Goal: Transaction & Acquisition: Subscribe to service/newsletter

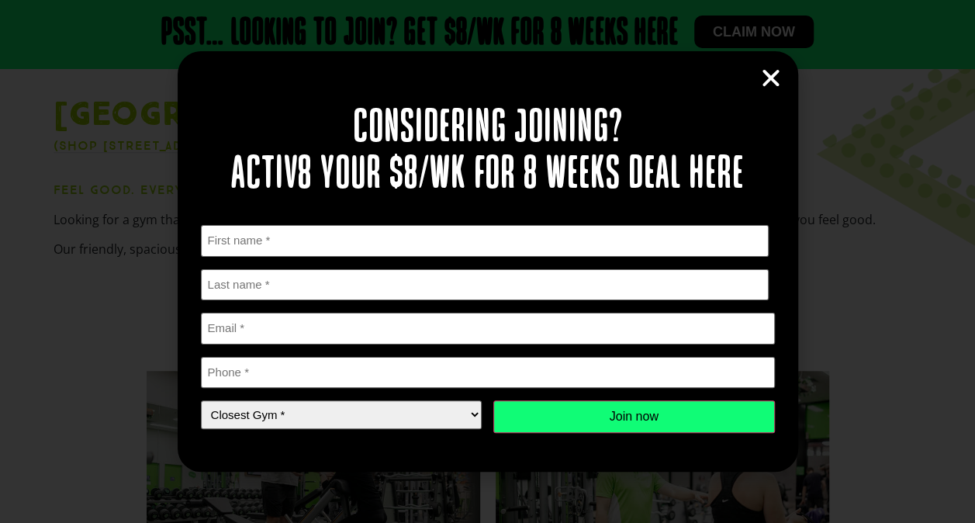
scroll to position [431, 0]
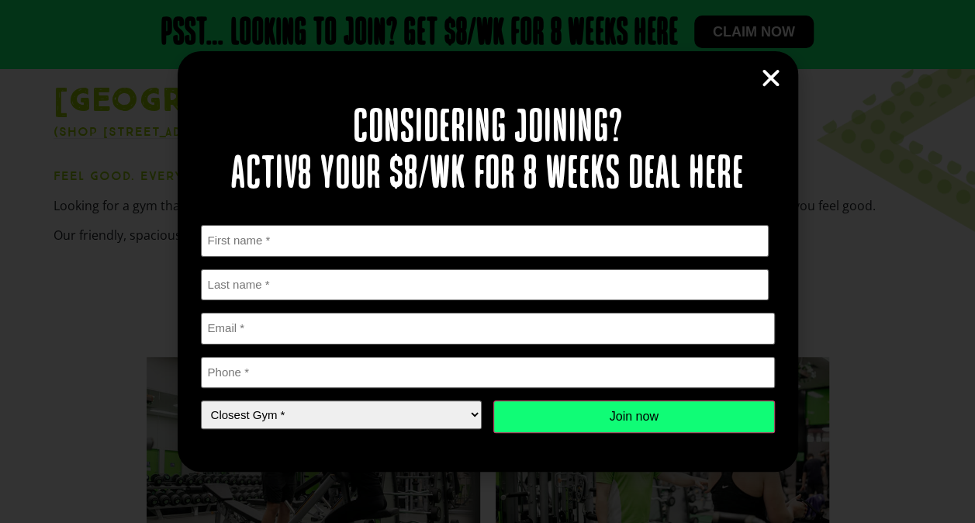
click at [777, 74] on icon "Close" at bounding box center [770, 78] width 23 height 23
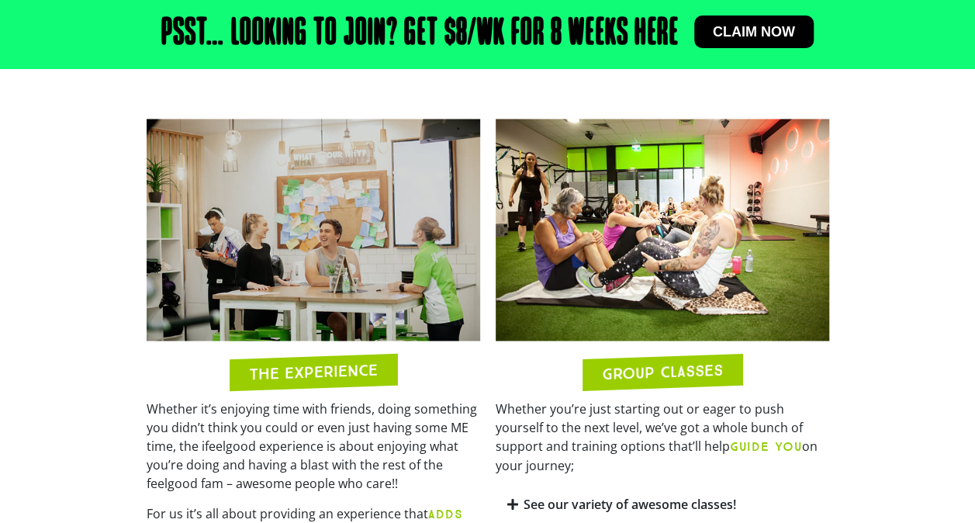
scroll to position [1127, 0]
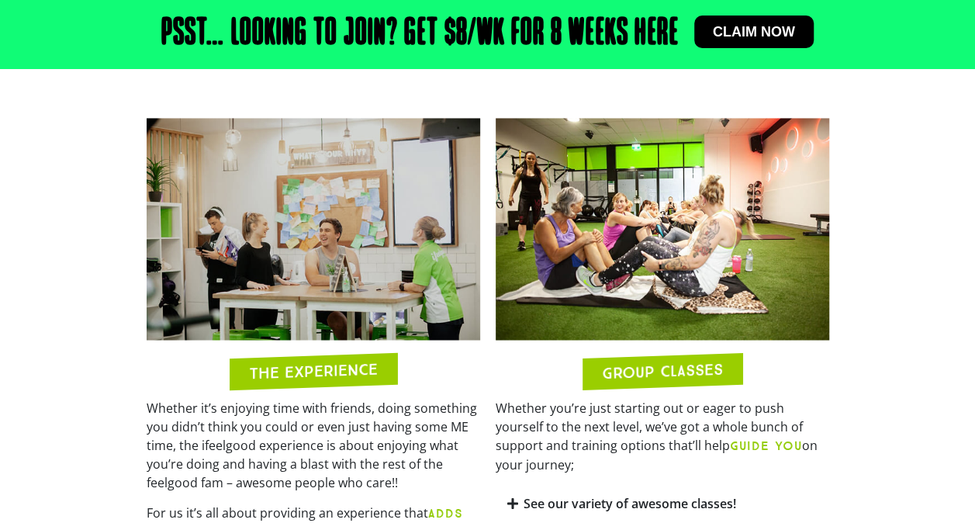
click at [754, 29] on span "Claim now" at bounding box center [754, 32] width 82 height 14
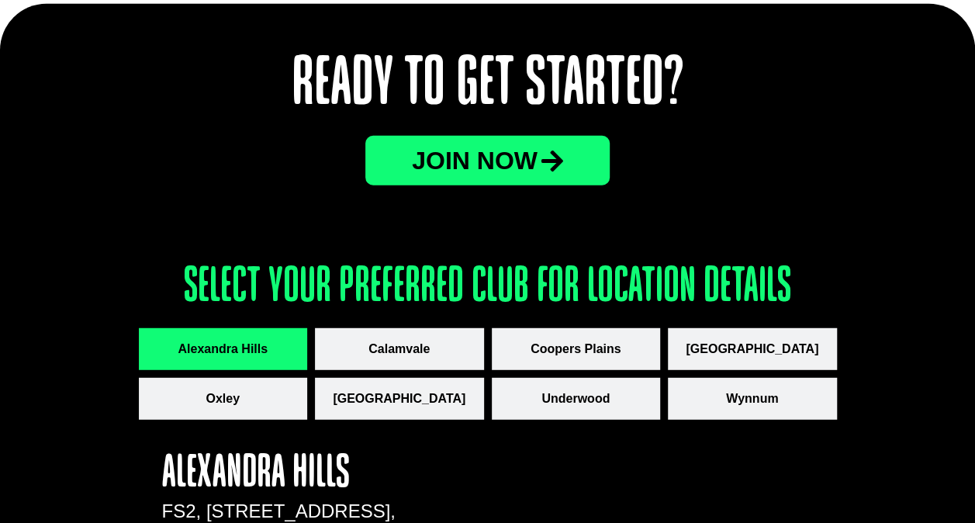
scroll to position [1948, 0]
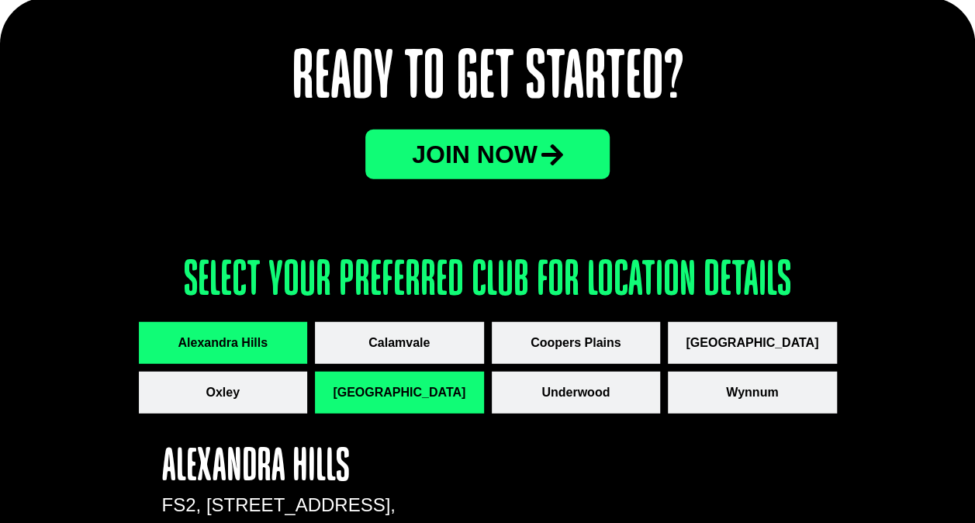
click at [395, 399] on span "[GEOGRAPHIC_DATA]" at bounding box center [399, 392] width 133 height 19
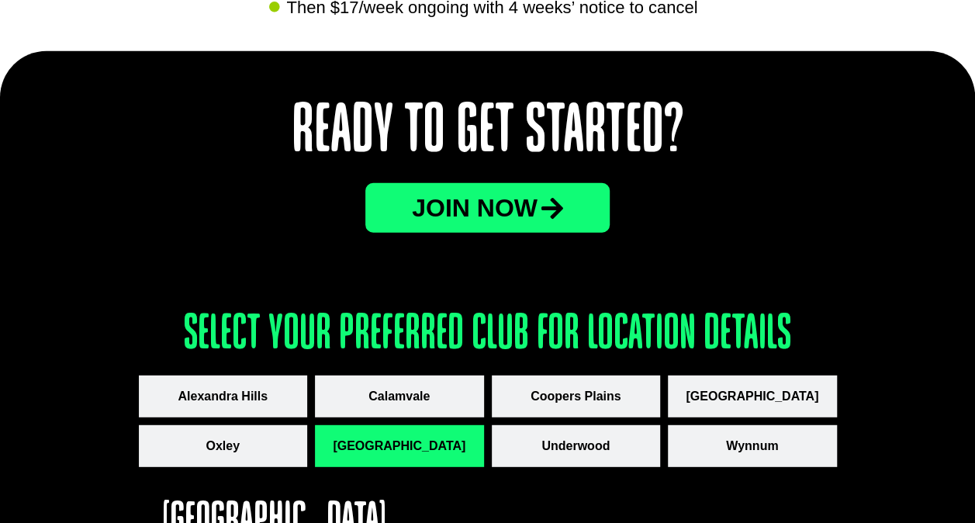
scroll to position [1857, 0]
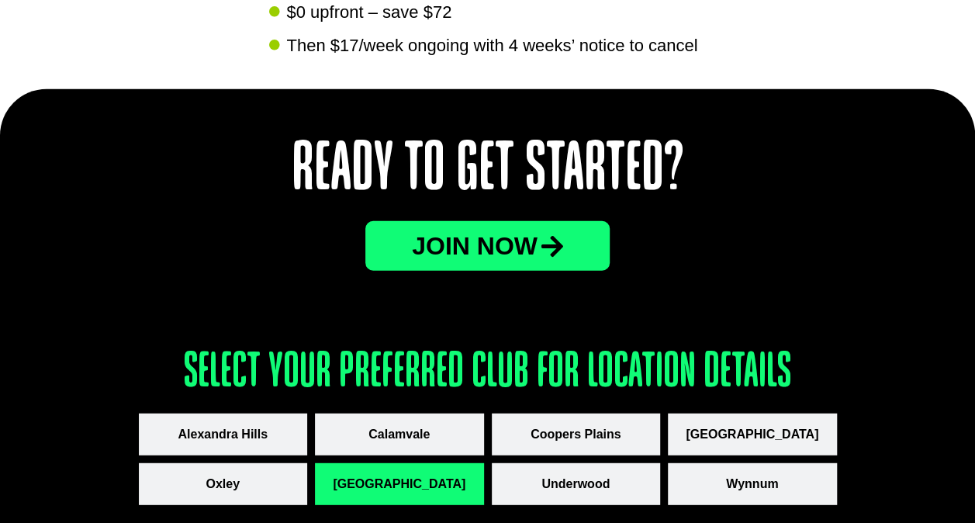
click at [466, 240] on span "JOin now" at bounding box center [475, 245] width 126 height 25
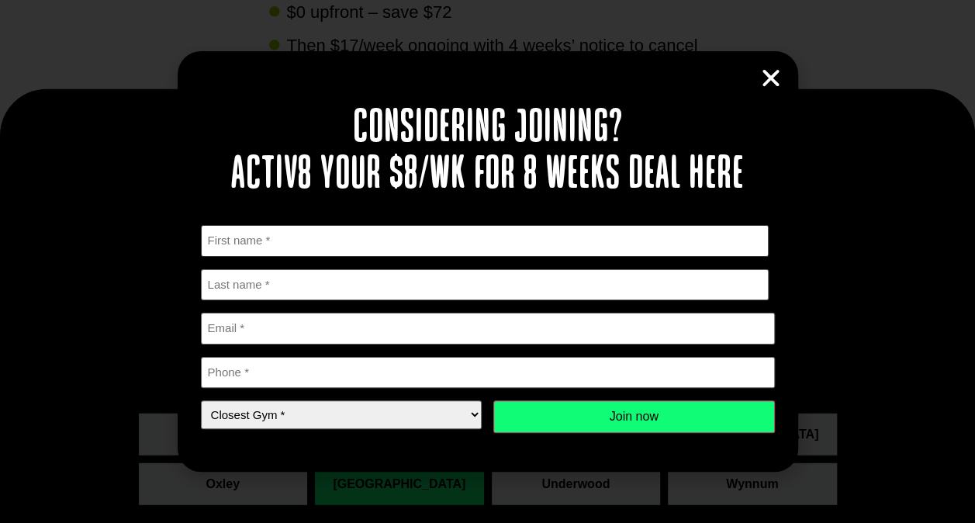
click at [414, 237] on input "First" at bounding box center [485, 241] width 568 height 32
type input "Makayla"
click at [262, 284] on input "Makayla" at bounding box center [485, 285] width 568 height 32
type input "M"
type input "Anderson"
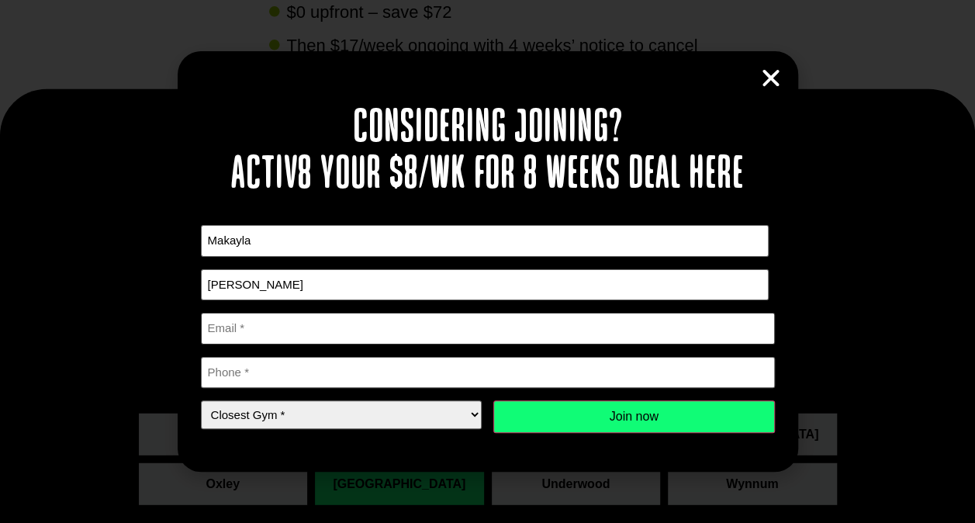
click at [278, 335] on input "Email *" at bounding box center [488, 328] width 574 height 32
click at [246, 330] on input "Email *" at bounding box center [488, 328] width 574 height 32
type input "makayla.anderson0409@gmail.com"
click at [577, 372] on input "Phone *" at bounding box center [488, 373] width 574 height 32
type input "0413960216"
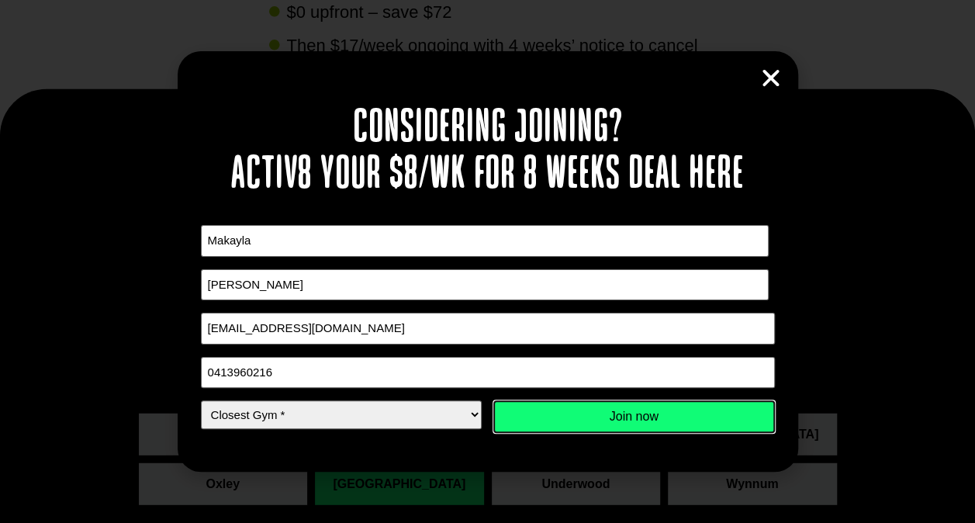
click at [687, 416] on input "Join now" at bounding box center [633, 416] width 281 height 33
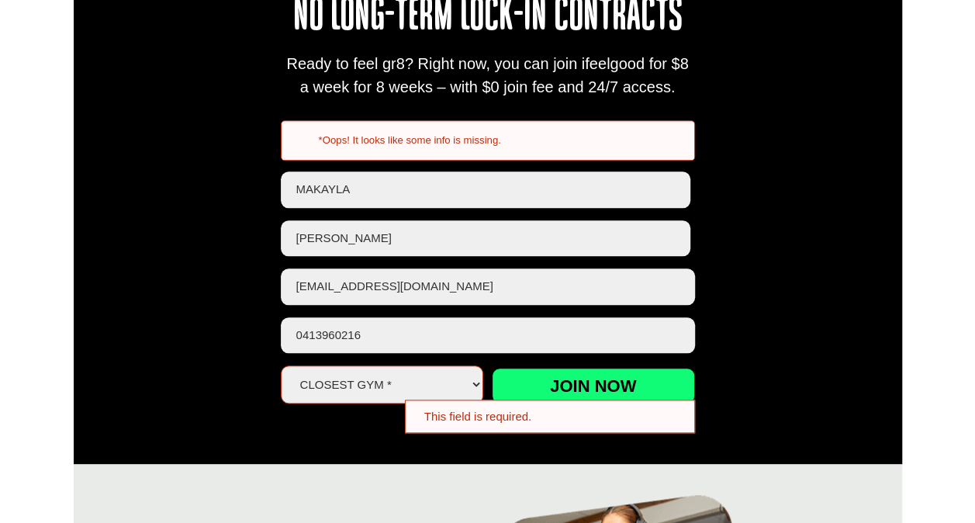
scroll to position [701, 0]
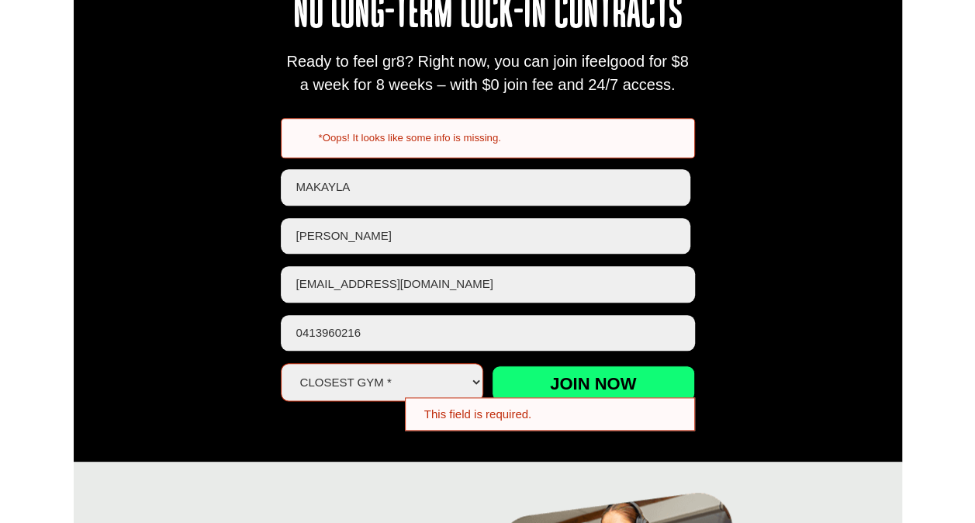
click at [405, 383] on select "Closest Gym * [GEOGRAPHIC_DATA] [GEOGRAPHIC_DATA] [GEOGRAPHIC_DATA] [GEOGRAPHIC…" at bounding box center [382, 382] width 203 height 38
select select "[GEOGRAPHIC_DATA]"
click at [281, 363] on select "Closest Gym * [GEOGRAPHIC_DATA] [GEOGRAPHIC_DATA] [GEOGRAPHIC_DATA] [GEOGRAPHIC…" at bounding box center [382, 382] width 203 height 38
click at [591, 383] on input "Join now" at bounding box center [593, 383] width 203 height 36
click at [545, 379] on input "Join now" at bounding box center [593, 383] width 203 height 36
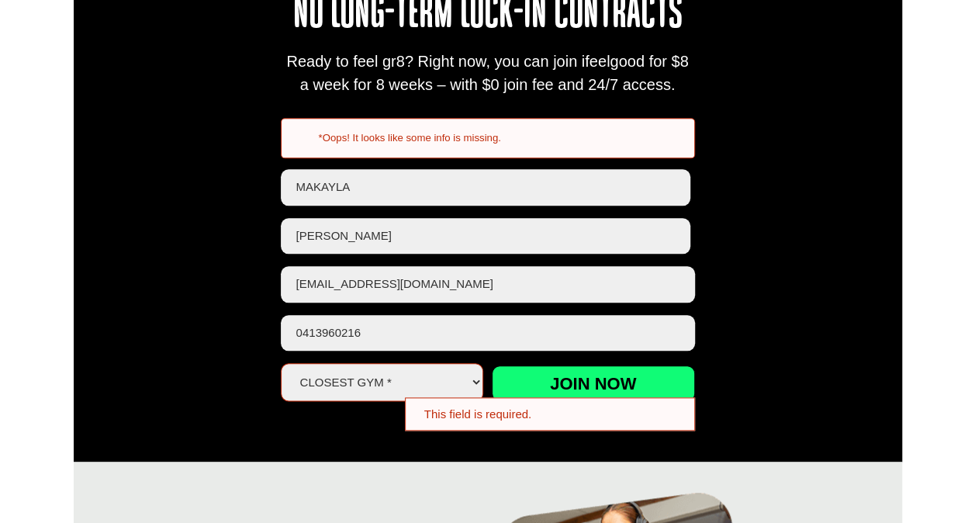
click at [454, 374] on select "Closest Gym * [GEOGRAPHIC_DATA] [GEOGRAPHIC_DATA] [GEOGRAPHIC_DATA] [GEOGRAPHIC…" at bounding box center [382, 382] width 203 height 38
click at [281, 363] on select "Closest Gym * Alexandra Hills Calamvale Coopers Plains Middle Park Oxley Park R…" at bounding box center [382, 382] width 203 height 38
click at [858, 295] on div "8 Weeks. $8 A Week. Activ8 Now! No long-term lock-in contracts Ready to feel gr…" at bounding box center [488, 139] width 828 height 644
click at [630, 416] on div "This field is required." at bounding box center [550, 413] width 290 height 33
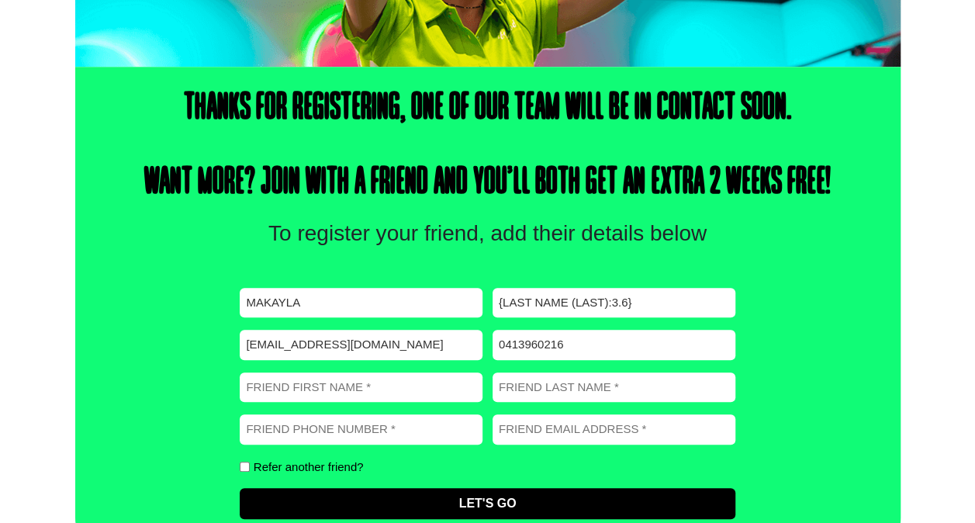
scroll to position [502, 0]
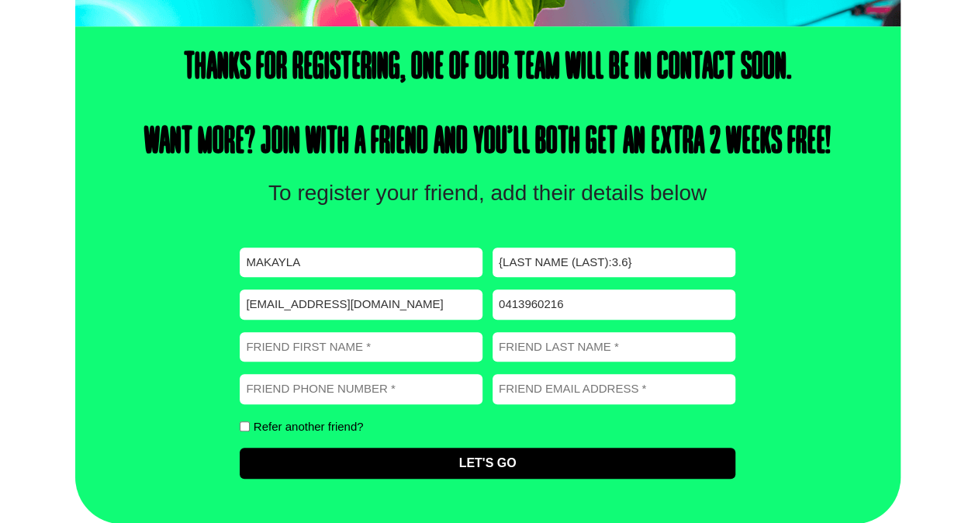
click at [240, 426] on input "Refer another friend?" at bounding box center [245, 426] width 10 height 10
click at [246, 426] on input "Refer another friend?" at bounding box center [245, 426] width 10 height 10
checkbox input "false"
click at [284, 337] on input "Friend First Name (Required)" at bounding box center [361, 347] width 243 height 30
click at [730, 210] on div "Thanks for registering, one of our team will be in contact soon. Want more? Joi…" at bounding box center [487, 274] width 825 height 497
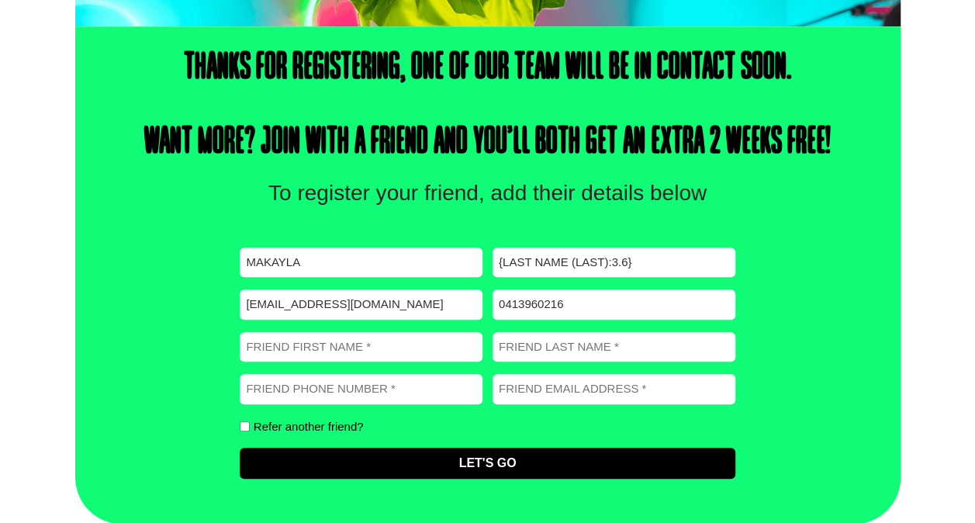
click at [349, 362] on div "First name (Required) Makayla Last name (Required) {Last Name (Last):3.6} Email…" at bounding box center [487, 362] width 495 height 231
click at [341, 347] on input "Friend First Name (Required)" at bounding box center [361, 347] width 243 height 30
type input "Chris"
click at [545, 341] on input "Friend Last Name (Required)" at bounding box center [613, 347] width 243 height 30
type input "Drummond"
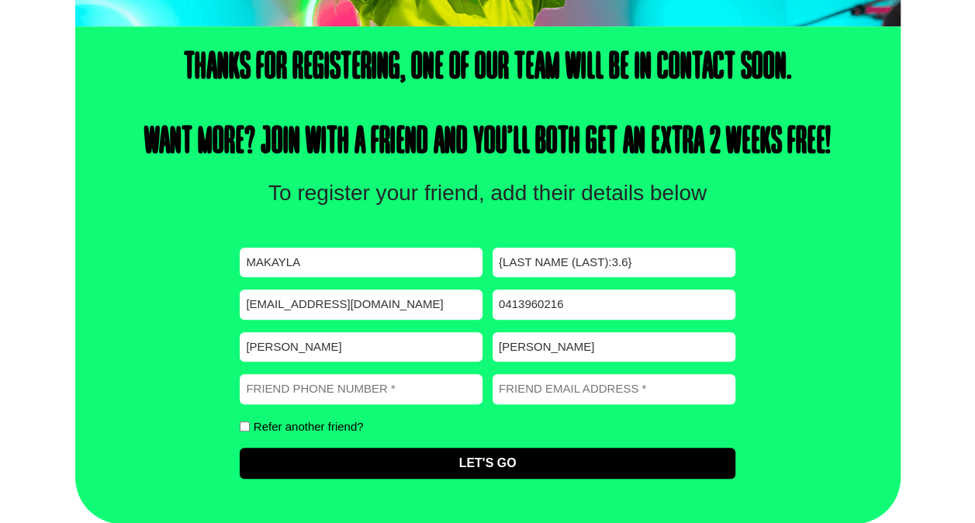
click at [407, 395] on input "Friend Phone number (Required)" at bounding box center [361, 389] width 243 height 30
type input "0494028226"
click at [665, 383] on input "Friend Email address (Required)" at bounding box center [613, 389] width 243 height 30
type input "christopher.D.123@outlook.com"
click at [243, 426] on input "Refer another friend?" at bounding box center [245, 426] width 10 height 10
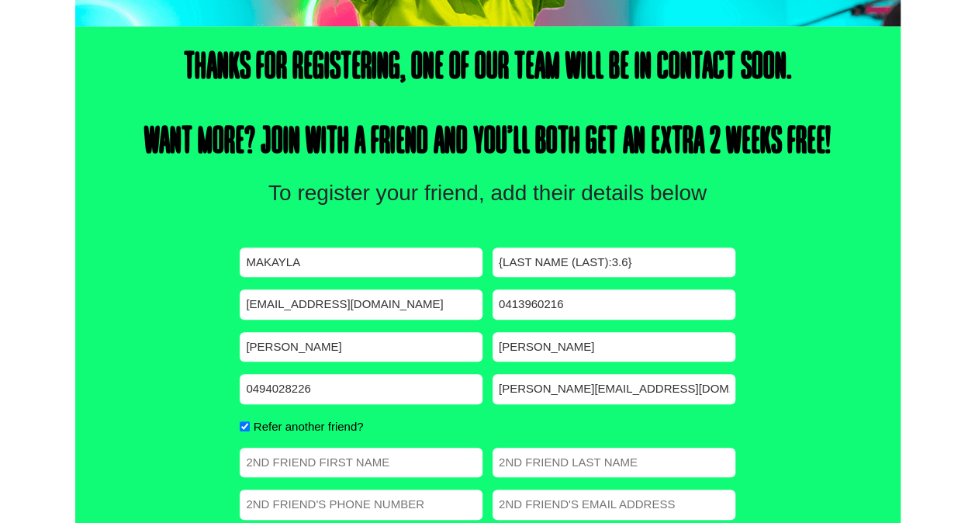
scroll to position [619, 0]
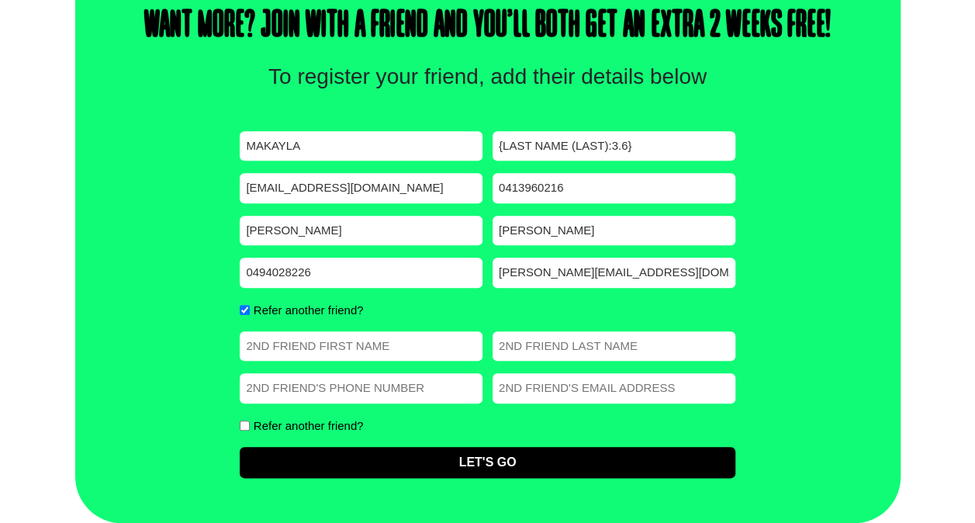
click at [247, 311] on input "Refer another friend?" at bounding box center [245, 310] width 10 height 10
checkbox input "false"
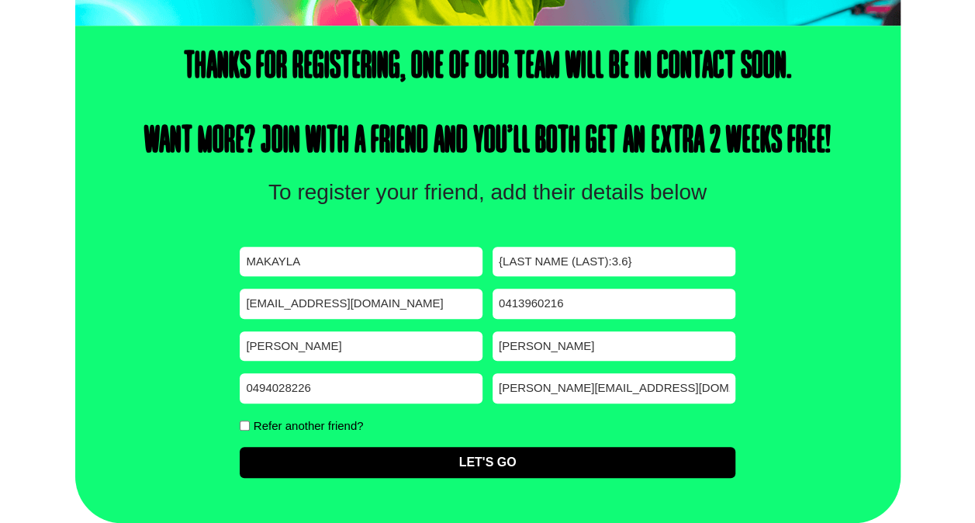
scroll to position [502, 0]
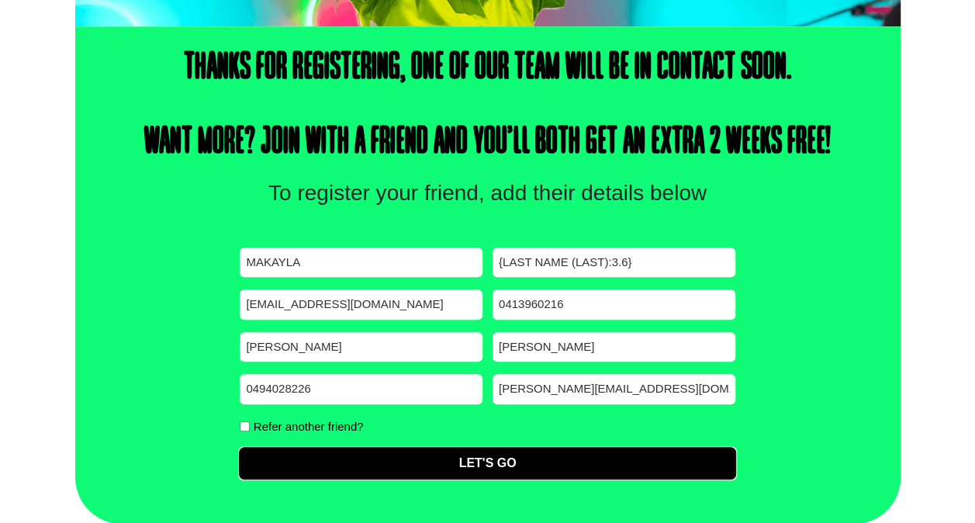
click at [343, 461] on input "Let's Go" at bounding box center [487, 462] width 495 height 31
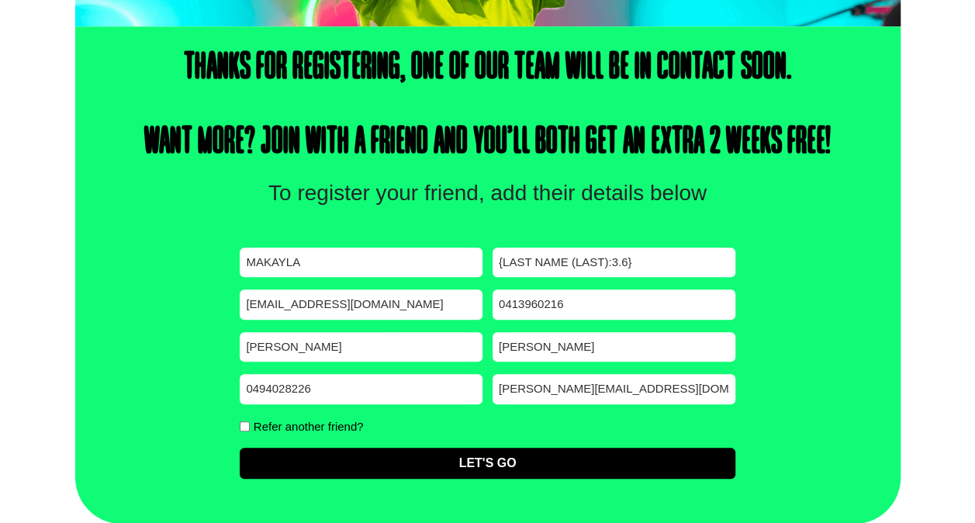
click at [626, 265] on input "{Last Name (Last):3.6}" at bounding box center [613, 262] width 243 height 30
drag, startPoint x: 626, startPoint y: 265, endPoint x: 343, endPoint y: 278, distance: 284.1
click at [343, 278] on div "First name (Required) Makayla Last name (Required) {Last Name (Last):3.6} Email…" at bounding box center [487, 362] width 495 height 231
type input "A"
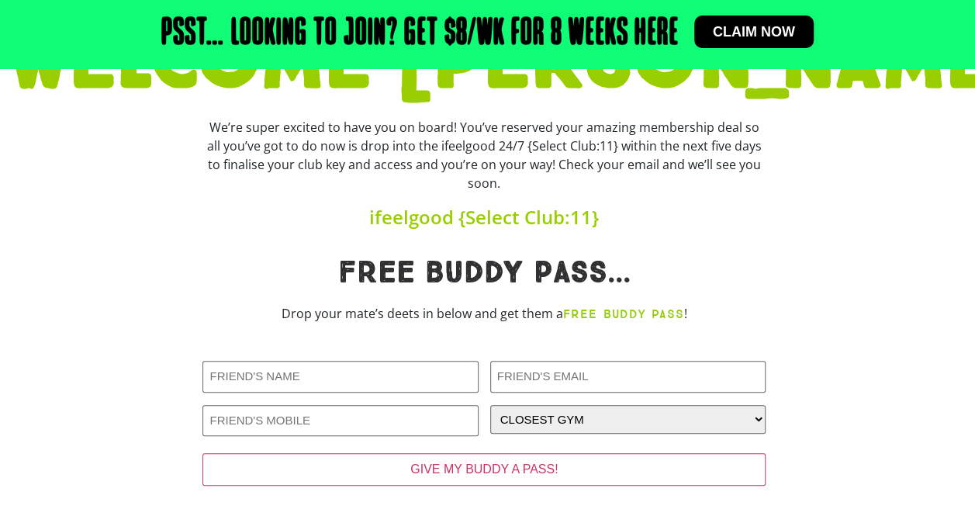
scroll to position [252, 0]
